Goal: Navigation & Orientation: Find specific page/section

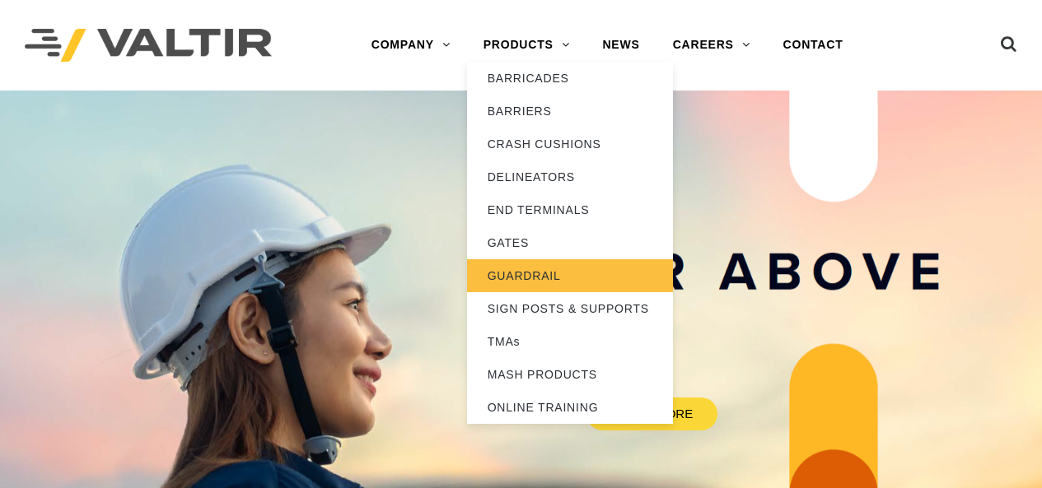
click at [548, 269] on link "GUARDRAIL" at bounding box center [570, 275] width 206 height 33
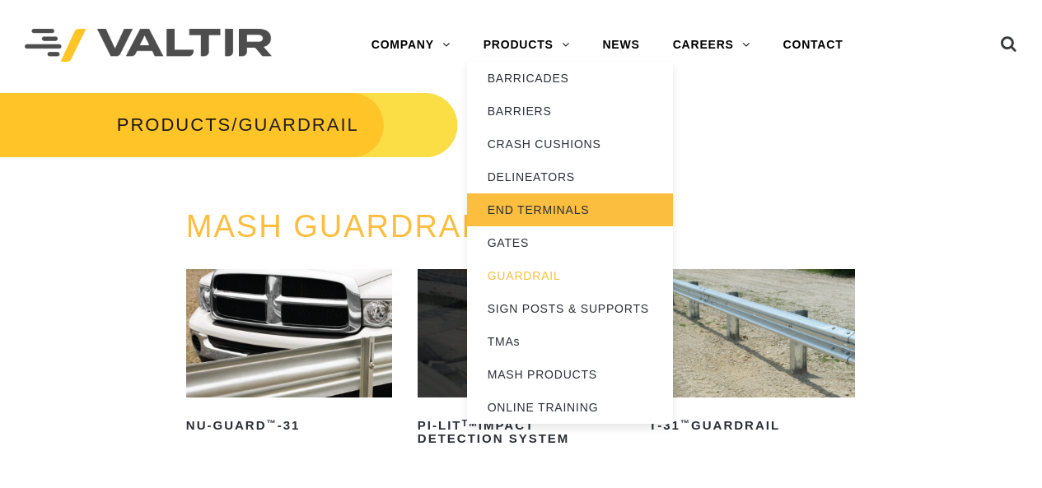
click at [512, 196] on link "END TERMINALS" at bounding box center [570, 210] width 206 height 33
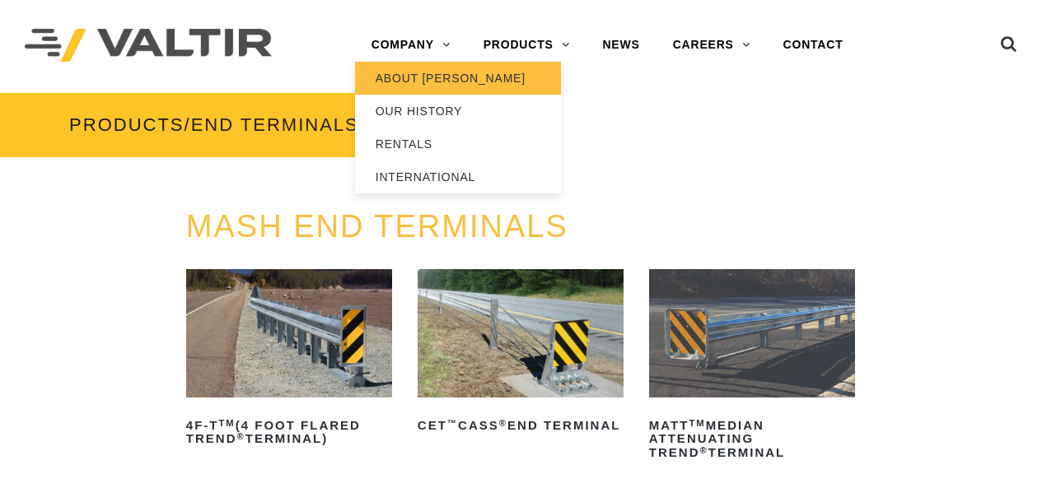
click at [399, 79] on link "ABOUT [PERSON_NAME]" at bounding box center [458, 78] width 206 height 33
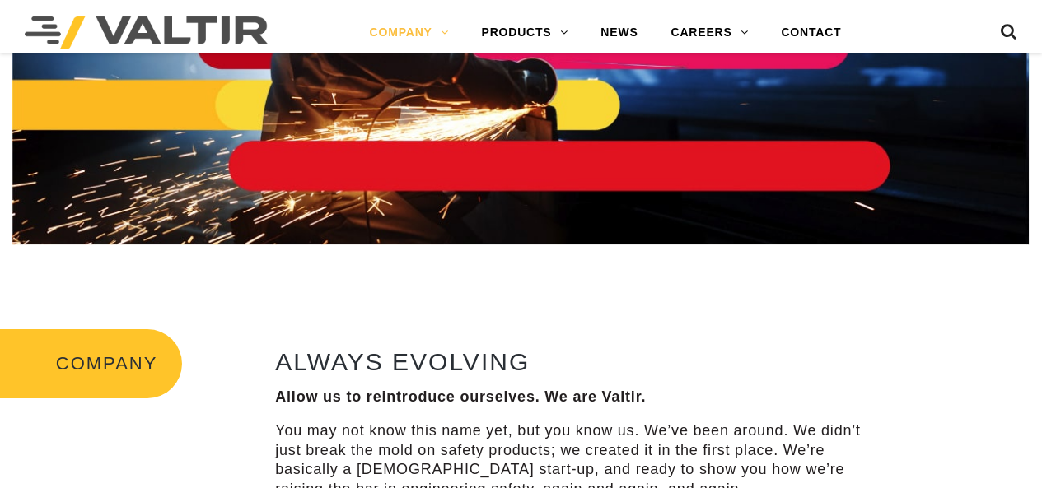
scroll to position [412, 0]
